Goal: Task Accomplishment & Management: Complete application form

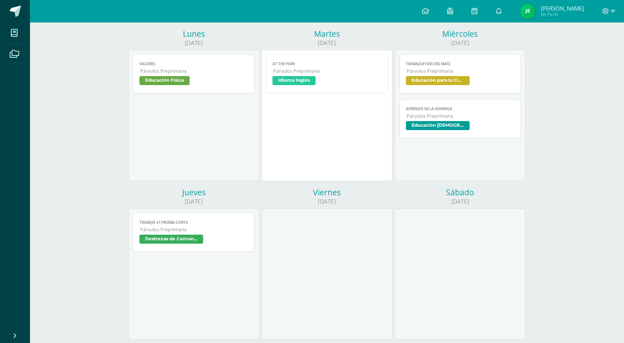
scroll to position [57, 0]
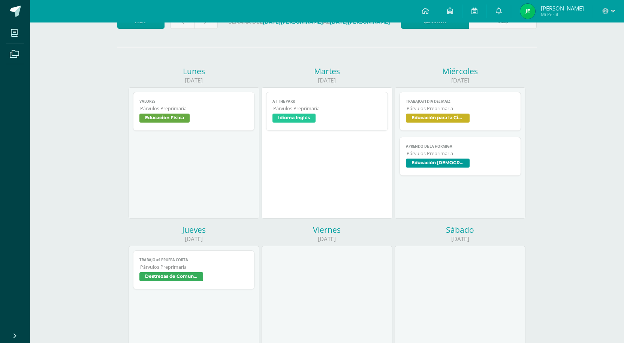
click at [434, 155] on span "Párvulos Preprimaria" at bounding box center [460, 153] width 108 height 6
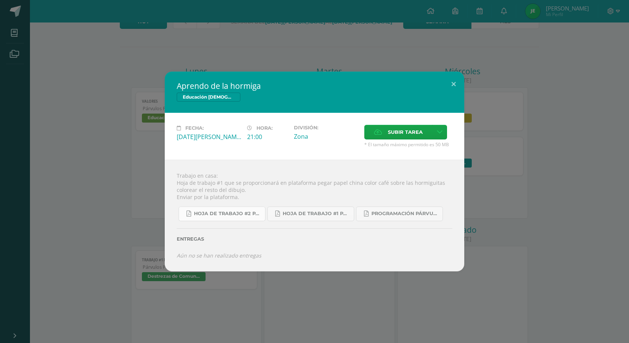
click at [209, 210] on link "hoja de trabajo #2 Párvulo 4ta. Unidad 2025.pdf" at bounding box center [222, 213] width 87 height 15
click at [35, 67] on div "Aprendo de la hormiga Educación Cristiana Fecha: Miércoles 13 de Agosto Hora: 2…" at bounding box center [314, 171] width 629 height 343
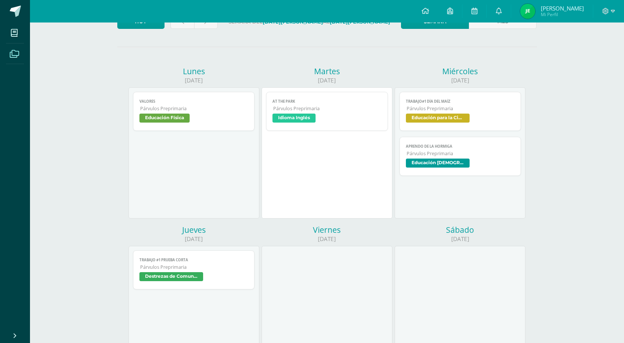
click at [12, 52] on icon at bounding box center [14, 53] width 9 height 7
click at [15, 54] on icon at bounding box center [14, 53] width 9 height 7
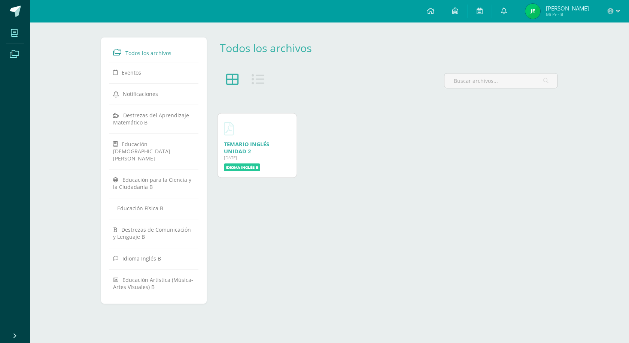
click at [12, 32] on icon at bounding box center [14, 32] width 7 height 7
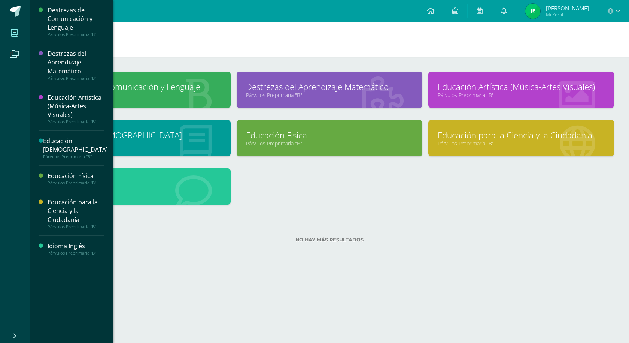
click at [75, 140] on div "Educación [DEMOGRAPHIC_DATA]" at bounding box center [75, 145] width 65 height 17
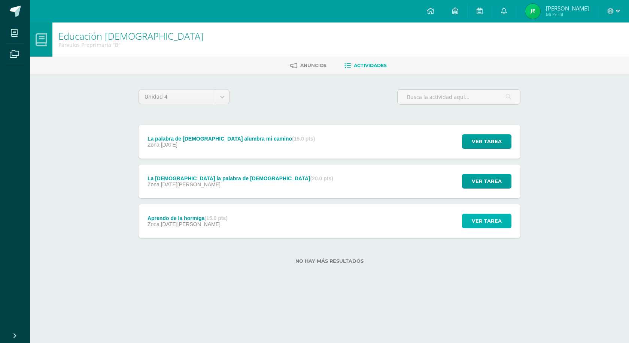
click at [473, 224] on span "Ver tarea" at bounding box center [487, 221] width 30 height 14
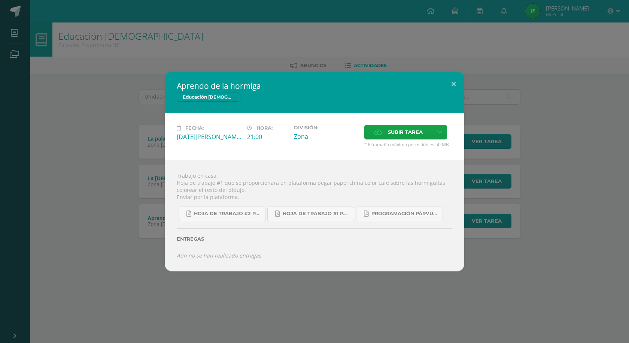
click at [576, 176] on div "Aprendo de la hormiga Educación Cristiana Fecha: Miércoles 13 de Agosto Hora: 2…" at bounding box center [314, 172] width 623 height 200
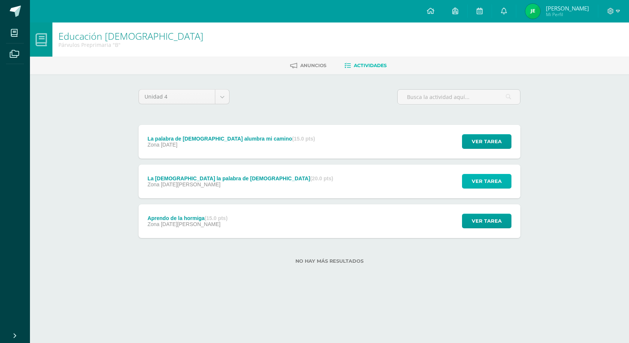
click at [480, 179] on span "Ver tarea" at bounding box center [487, 181] width 30 height 14
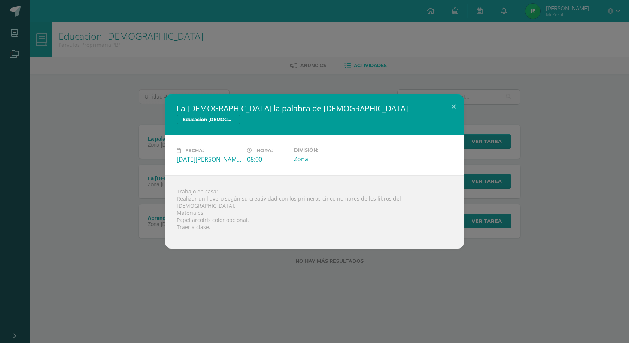
click at [536, 195] on div "La Biblia la palabra de Dios Educación Cristiana Fecha: Miércoles 27 de Agosto …" at bounding box center [314, 171] width 623 height 155
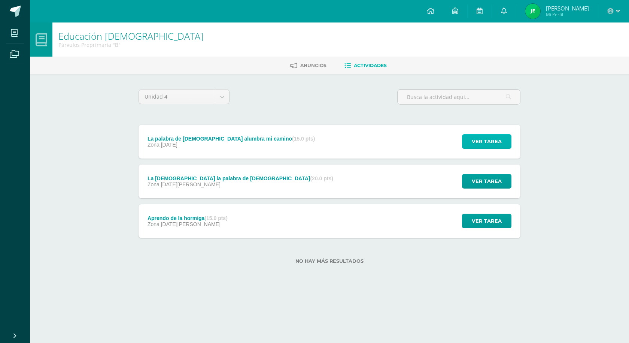
click at [479, 139] on span "Ver tarea" at bounding box center [487, 141] width 30 height 14
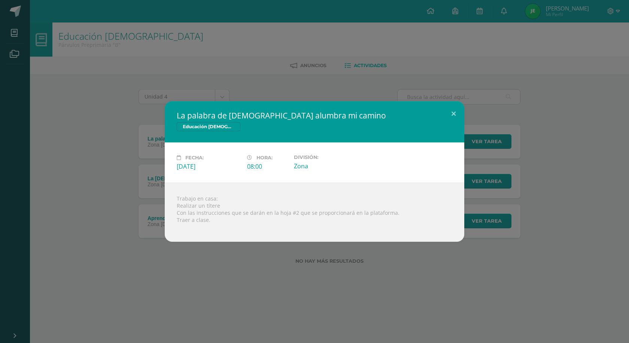
click at [606, 190] on div "La palabra de Dios alumbra mi camino Educación Cristiana Fecha: Miércoles 17 de…" at bounding box center [314, 171] width 623 height 140
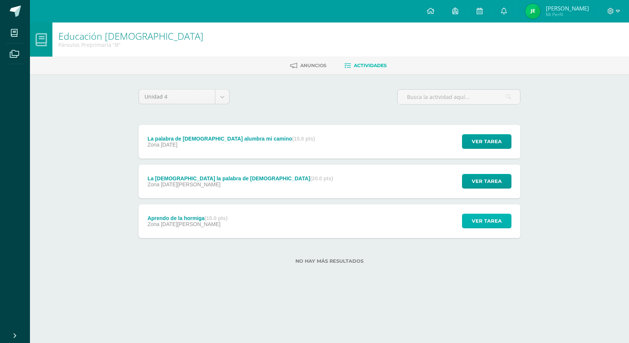
click at [478, 222] on span "Ver tarea" at bounding box center [487, 221] width 30 height 14
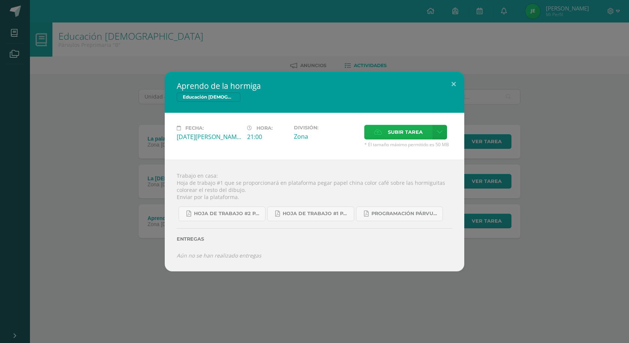
click at [385, 136] on label "Subir tarea" at bounding box center [398, 132] width 68 height 15
click at [0, 0] on input "Subir tarea" at bounding box center [0, 0] width 0 height 0
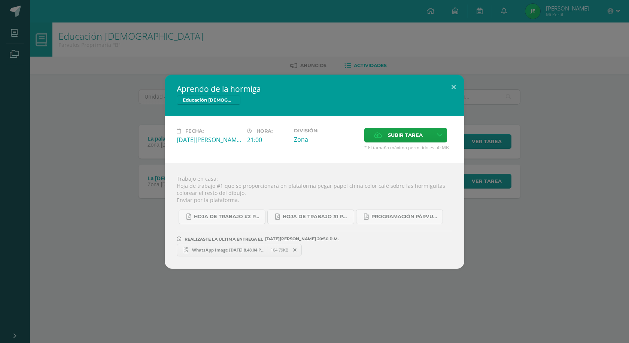
click at [246, 248] on span "WhatsApp Image 2025-08-12 at 8.48.04 PM.jpeg" at bounding box center [229, 250] width 82 height 6
click at [297, 250] on icon at bounding box center [294, 249] width 3 height 5
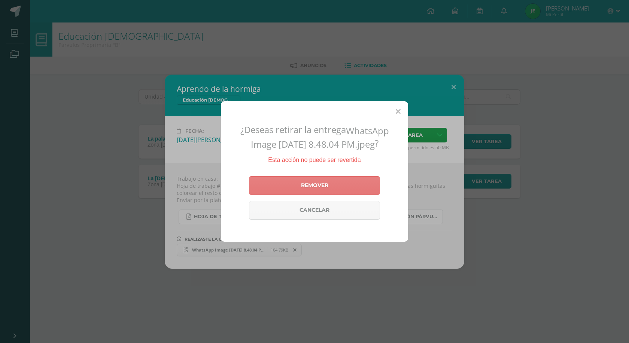
click at [316, 189] on link "Remover" at bounding box center [314, 185] width 131 height 19
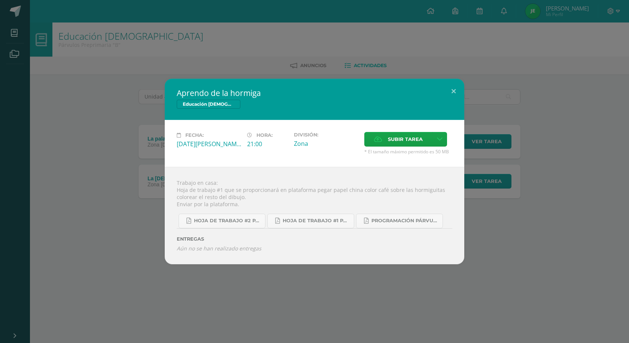
click at [414, 148] on span "* El tamaño máximo permitido es 50 MB" at bounding box center [408, 151] width 88 height 6
click at [411, 140] on span "Subir tarea" at bounding box center [405, 139] width 35 height 14
click at [0, 0] on input "Subir tarea" at bounding box center [0, 0] width 0 height 0
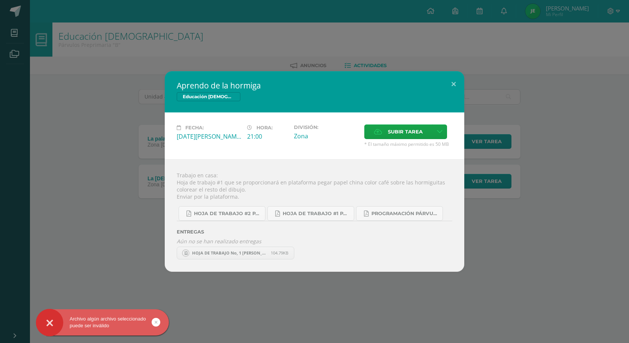
click at [228, 253] on span "HOJA DE TRABAJO No, 1 JEREMY ESCOBAR.jpeg" at bounding box center [229, 253] width 82 height 6
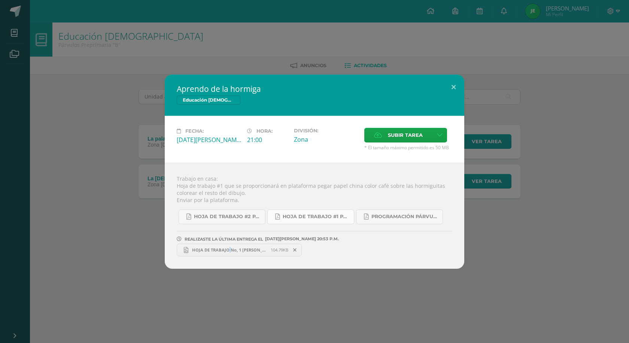
click at [308, 217] on span "hoja de trabajo #1 Párvulos A-B 4ta. Unidad 2025.pdf" at bounding box center [316, 216] width 67 height 6
click at [208, 217] on span "hoja de trabajo #2 Párvulo 4ta. Unidad 2025.pdf" at bounding box center [227, 216] width 67 height 6
click at [407, 134] on span "Subir tarea" at bounding box center [405, 135] width 35 height 14
click at [0, 0] on input "Subir tarea" at bounding box center [0, 0] width 0 height 0
click at [388, 218] on span "Programación Párvulos A-B 4ta. Unidad 2025.pdf" at bounding box center [405, 216] width 67 height 6
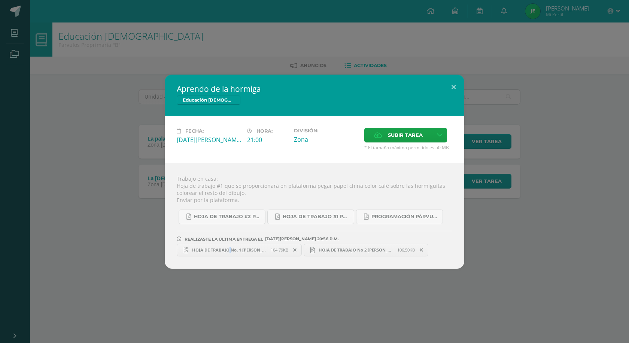
click at [230, 249] on span "HOJA DE TRABAJO No, 1 JEREMY ESCOBAR.jpeg" at bounding box center [229, 250] width 82 height 6
click at [345, 251] on span "HOJA DE TRABAJO No 2 JEREMY ESCOBAR.jpeg" at bounding box center [356, 250] width 82 height 6
click at [451, 89] on button at bounding box center [453, 87] width 21 height 25
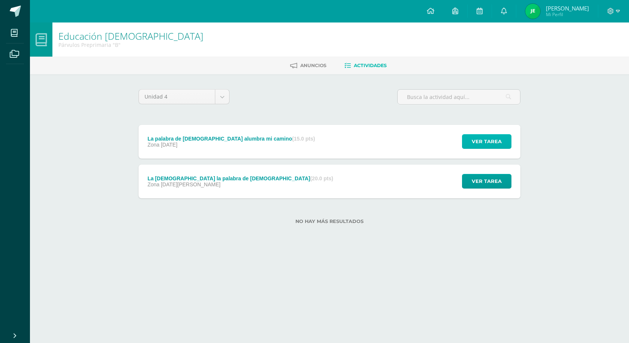
click at [483, 139] on span "Ver tarea" at bounding box center [487, 141] width 30 height 14
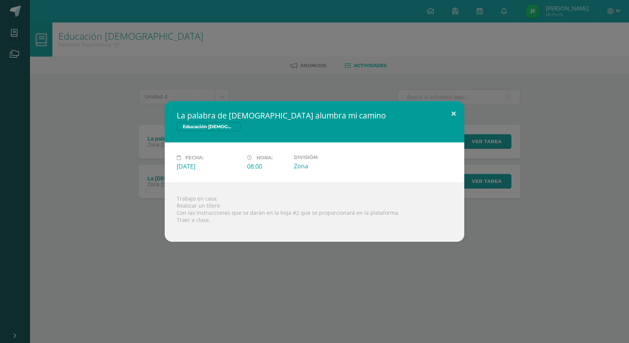
click at [455, 114] on button at bounding box center [453, 113] width 21 height 25
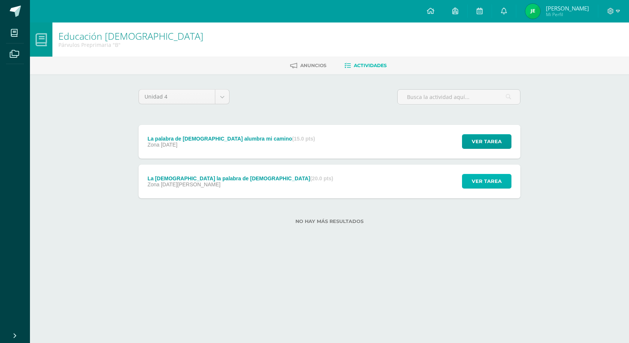
click at [498, 185] on span "Ver tarea" at bounding box center [487, 181] width 30 height 14
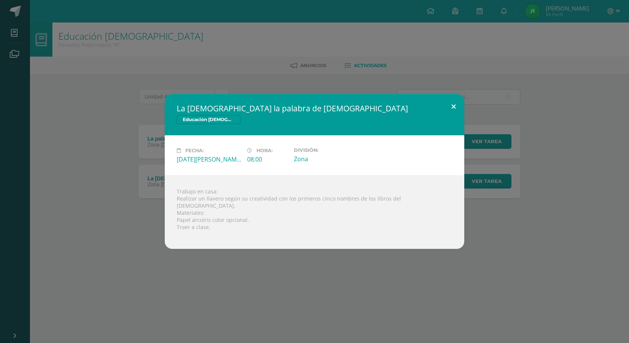
click at [457, 107] on button at bounding box center [453, 106] width 21 height 25
